Goal: Check status: Check status

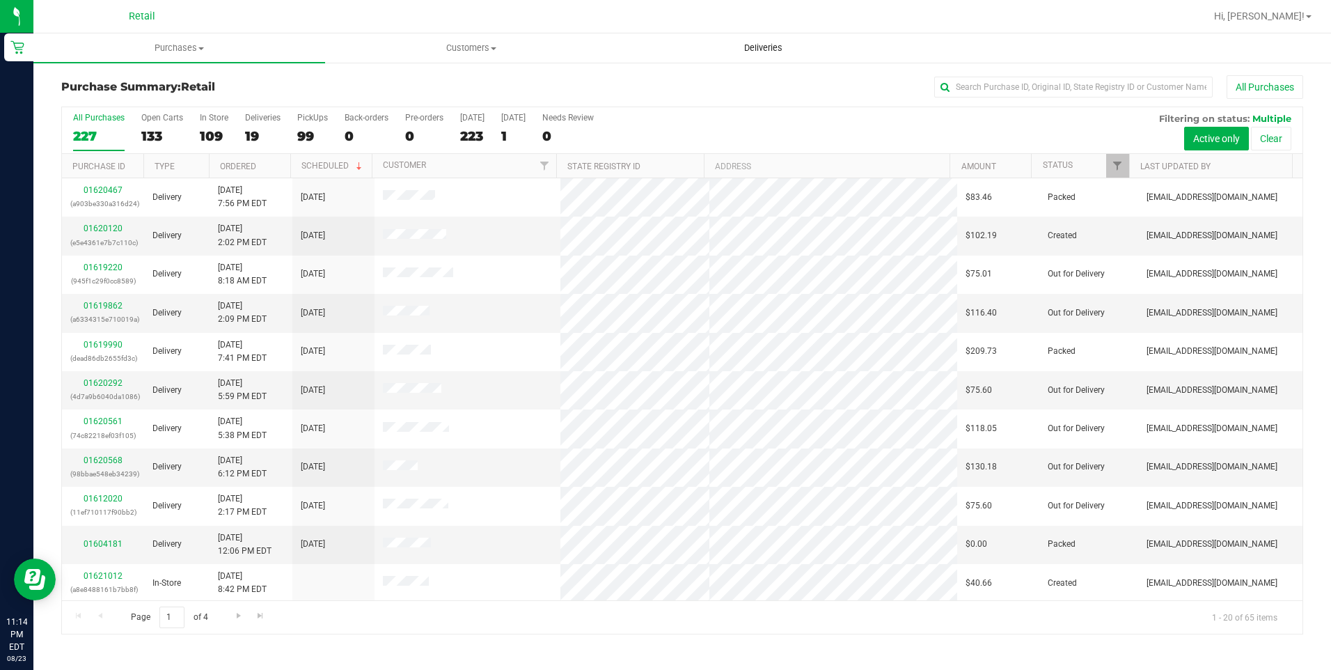
click at [749, 52] on span "Deliveries" at bounding box center [763, 48] width 76 height 13
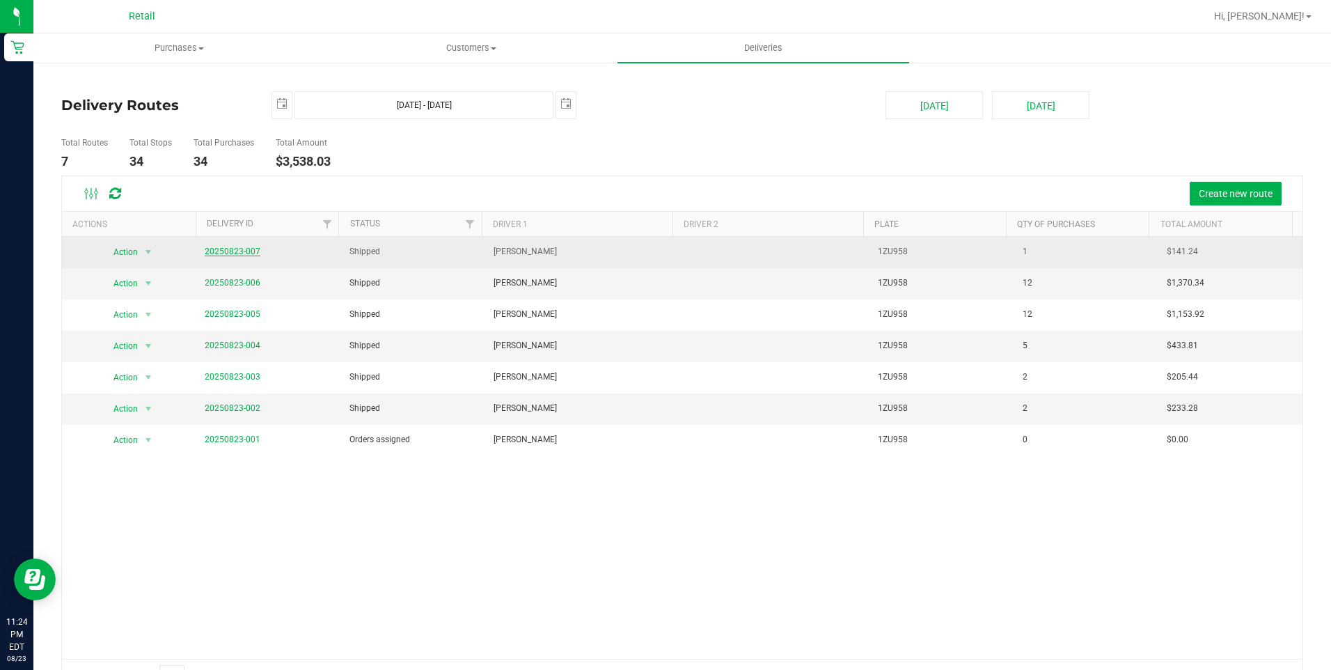
click at [256, 253] on link "20250823-007" at bounding box center [233, 251] width 56 height 10
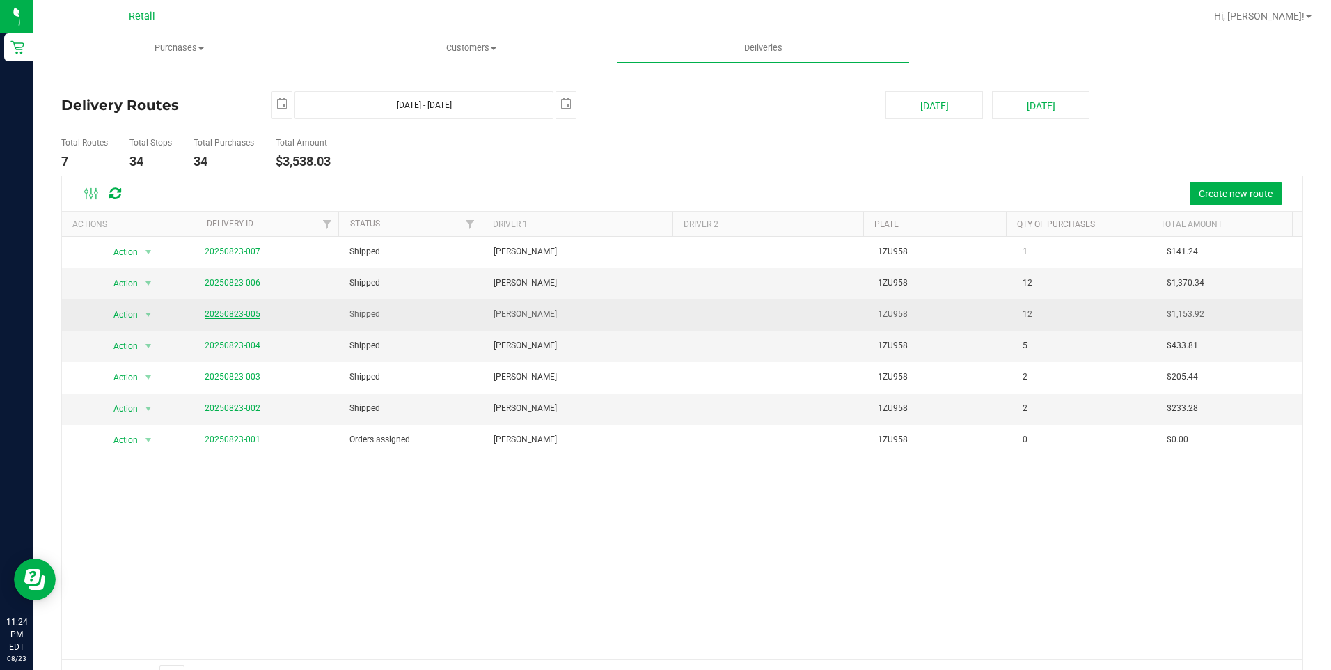
click at [235, 311] on link "20250823-005" at bounding box center [233, 314] width 56 height 10
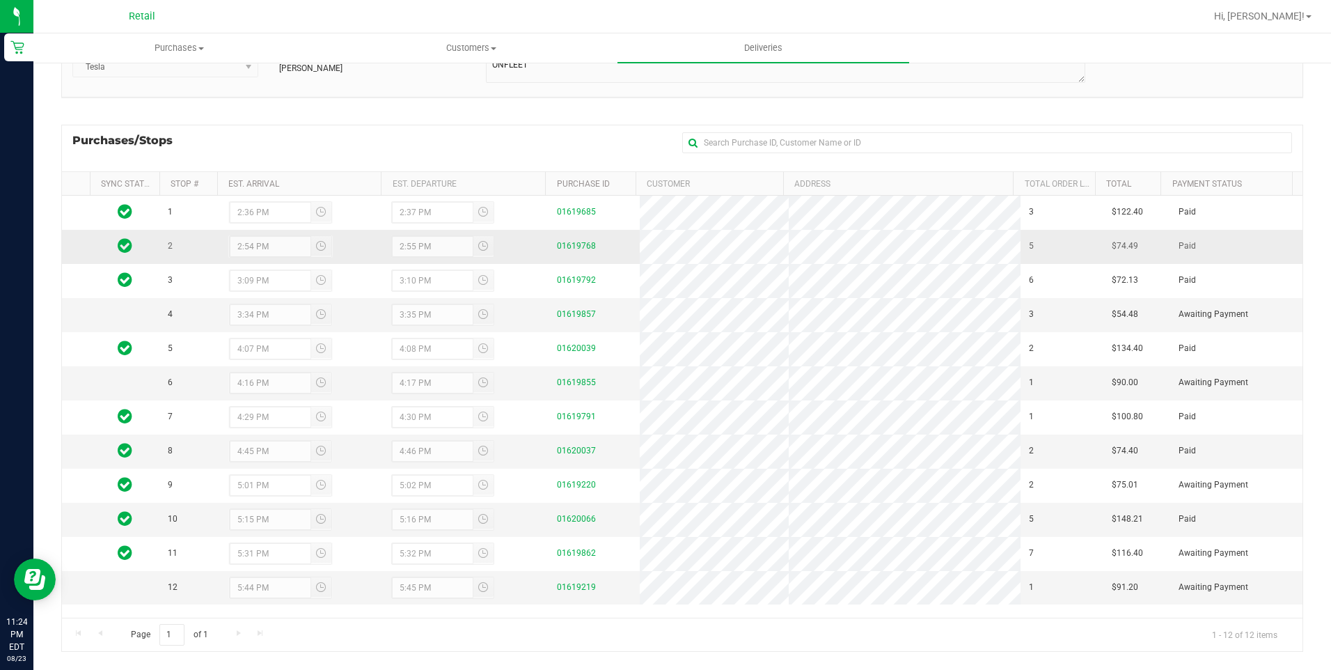
scroll to position [158, 0]
